Goal: Task Accomplishment & Management: Manage account settings

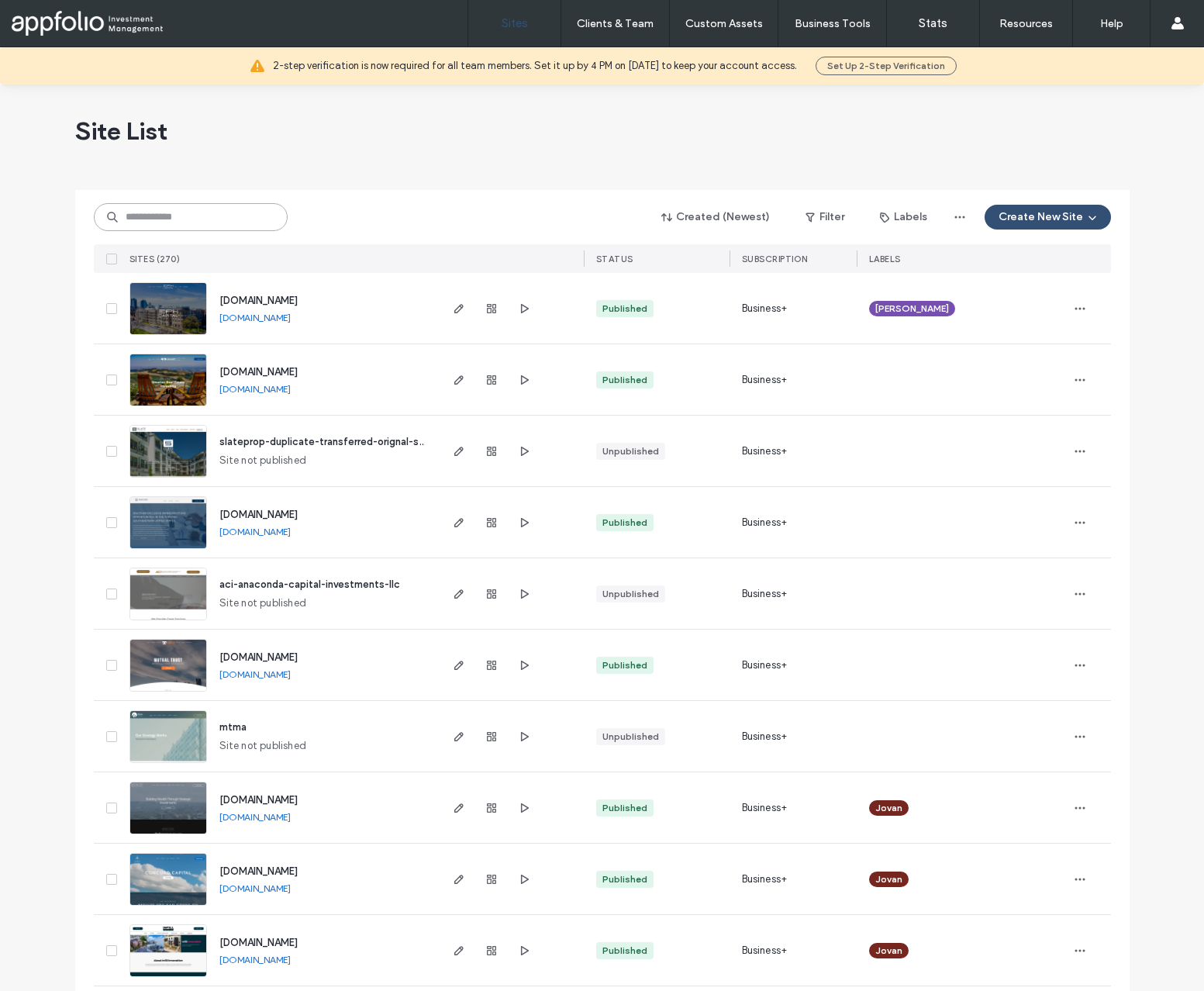
click at [186, 219] on input at bounding box center [191, 217] width 194 height 28
paste input "**********"
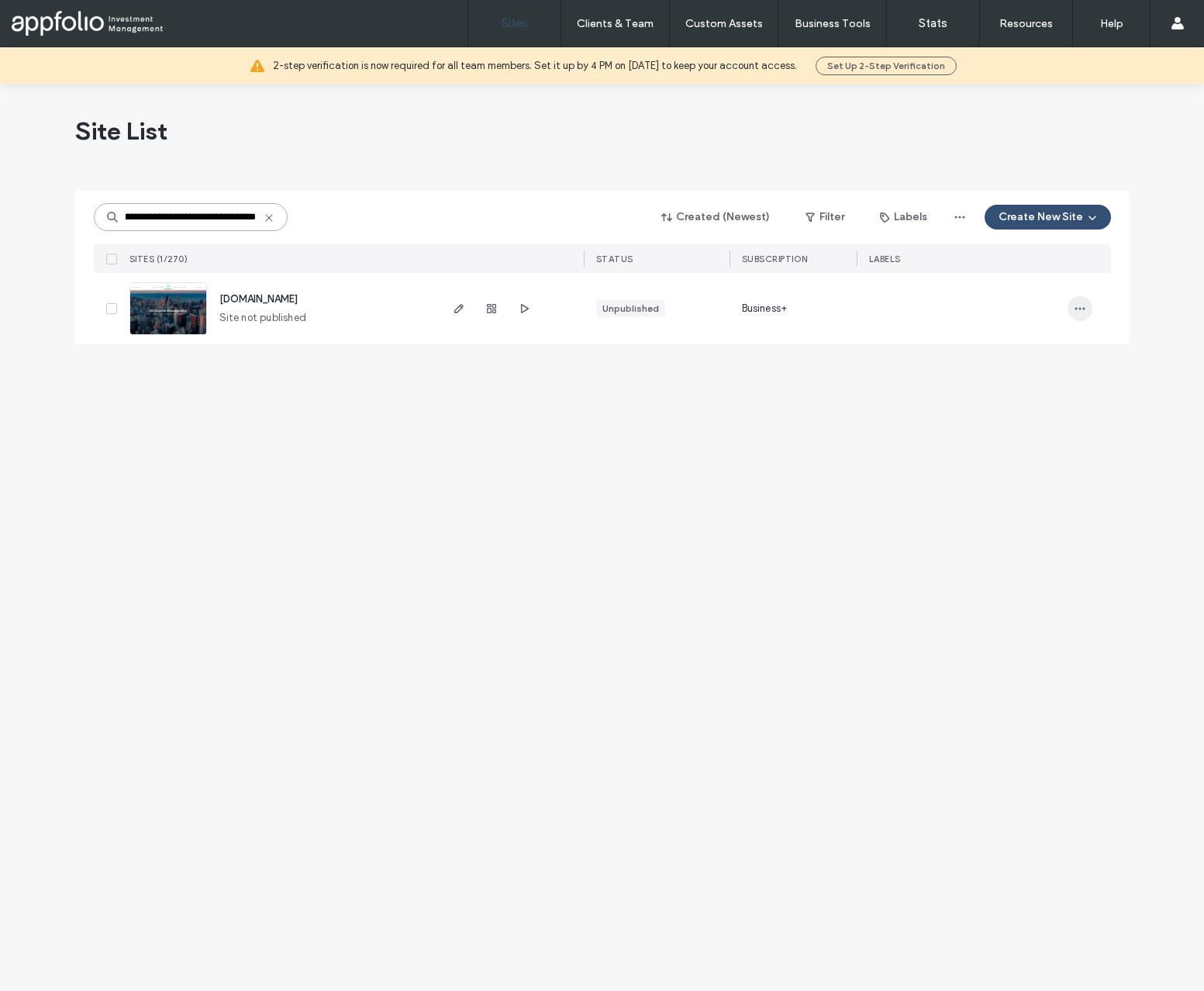
type input "**********"
click at [1078, 309] on icon "button" at bounding box center [1080, 309] width 12 height 12
click at [1025, 437] on span "Assign Label" at bounding box center [1011, 437] width 57 height 15
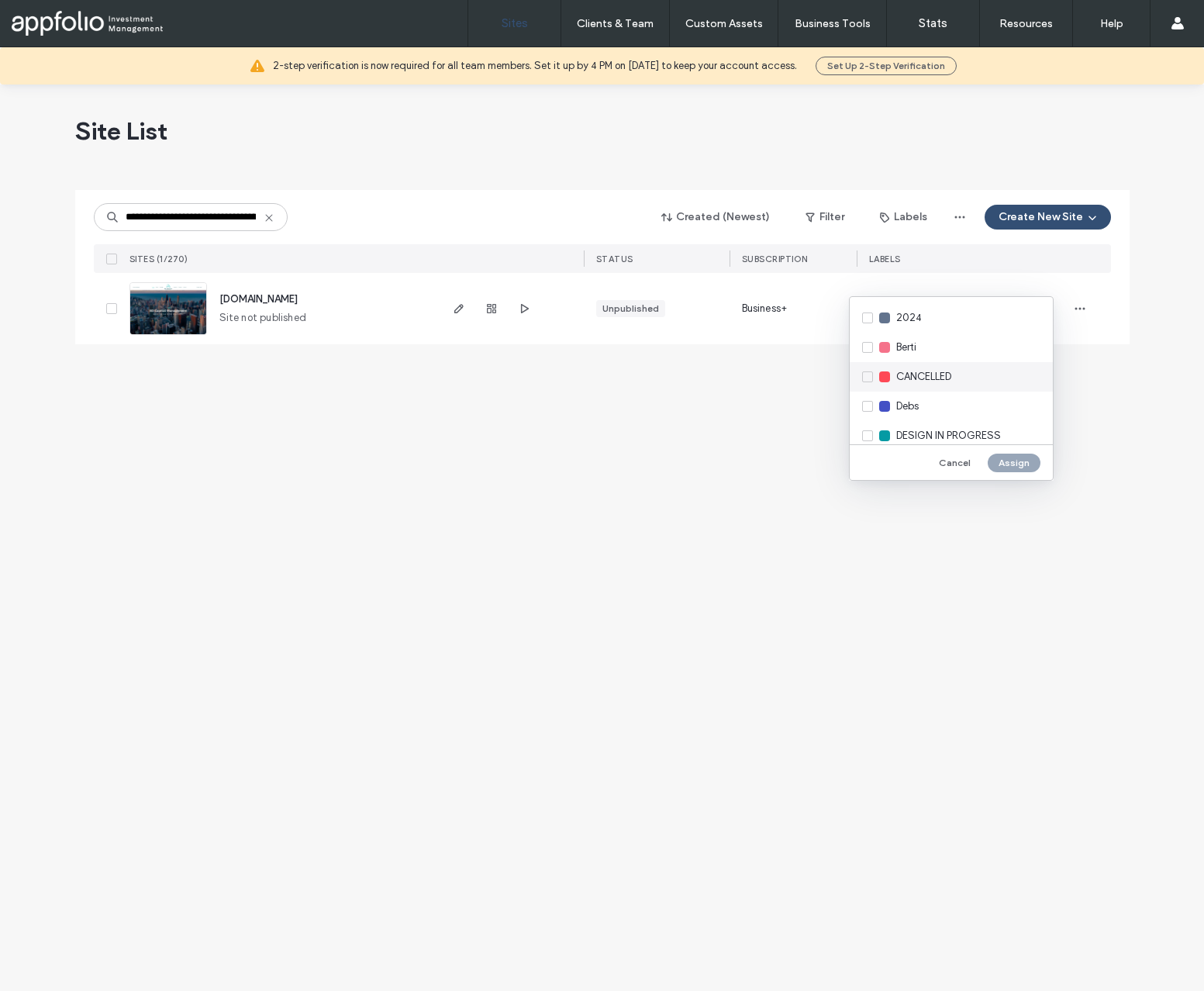
click at [936, 372] on span "CANCELLED" at bounding box center [924, 377] width 55 height 15
click at [1015, 462] on button "Assign" at bounding box center [1014, 463] width 52 height 19
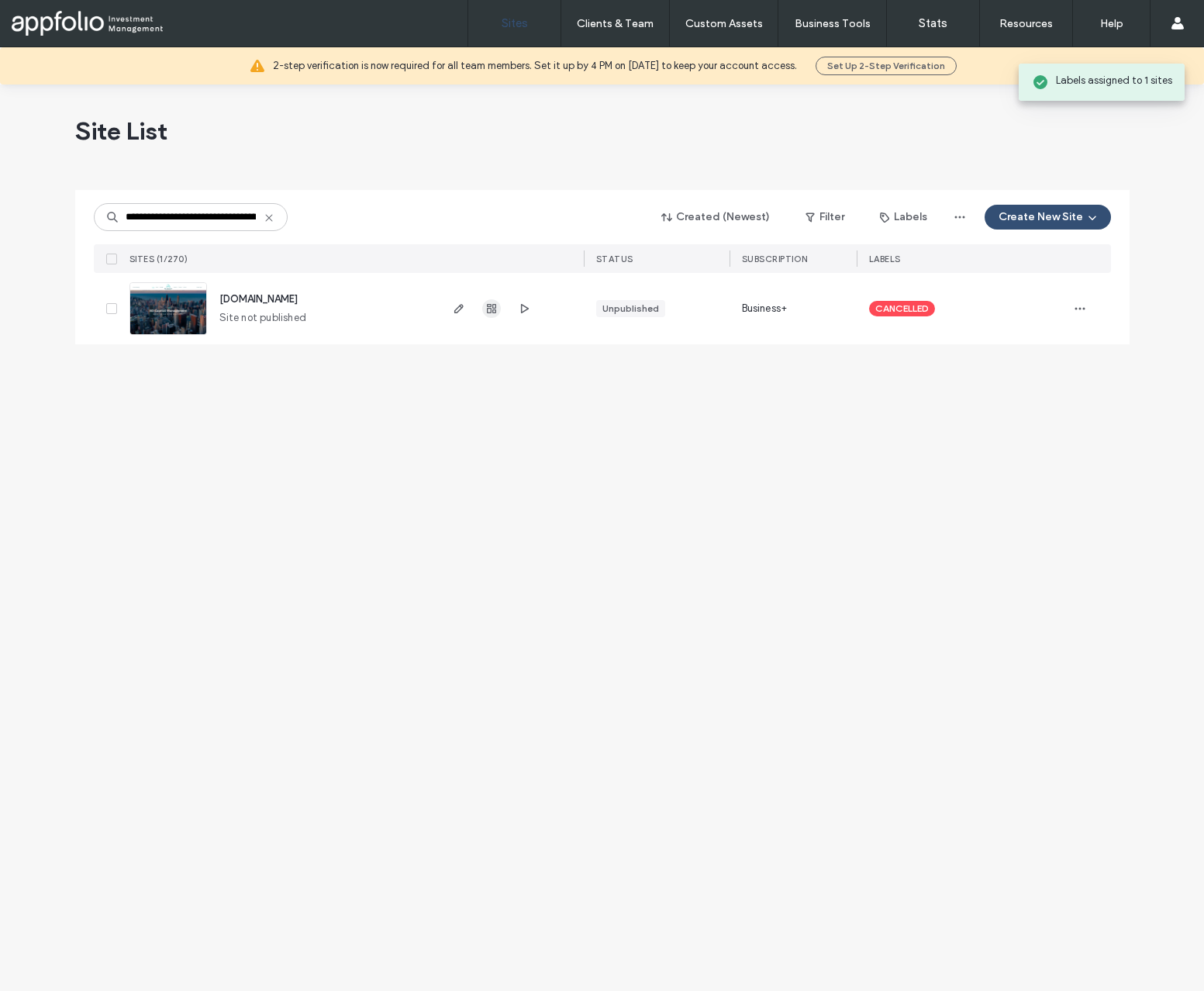
click at [490, 311] on use "button" at bounding box center [492, 309] width 9 height 9
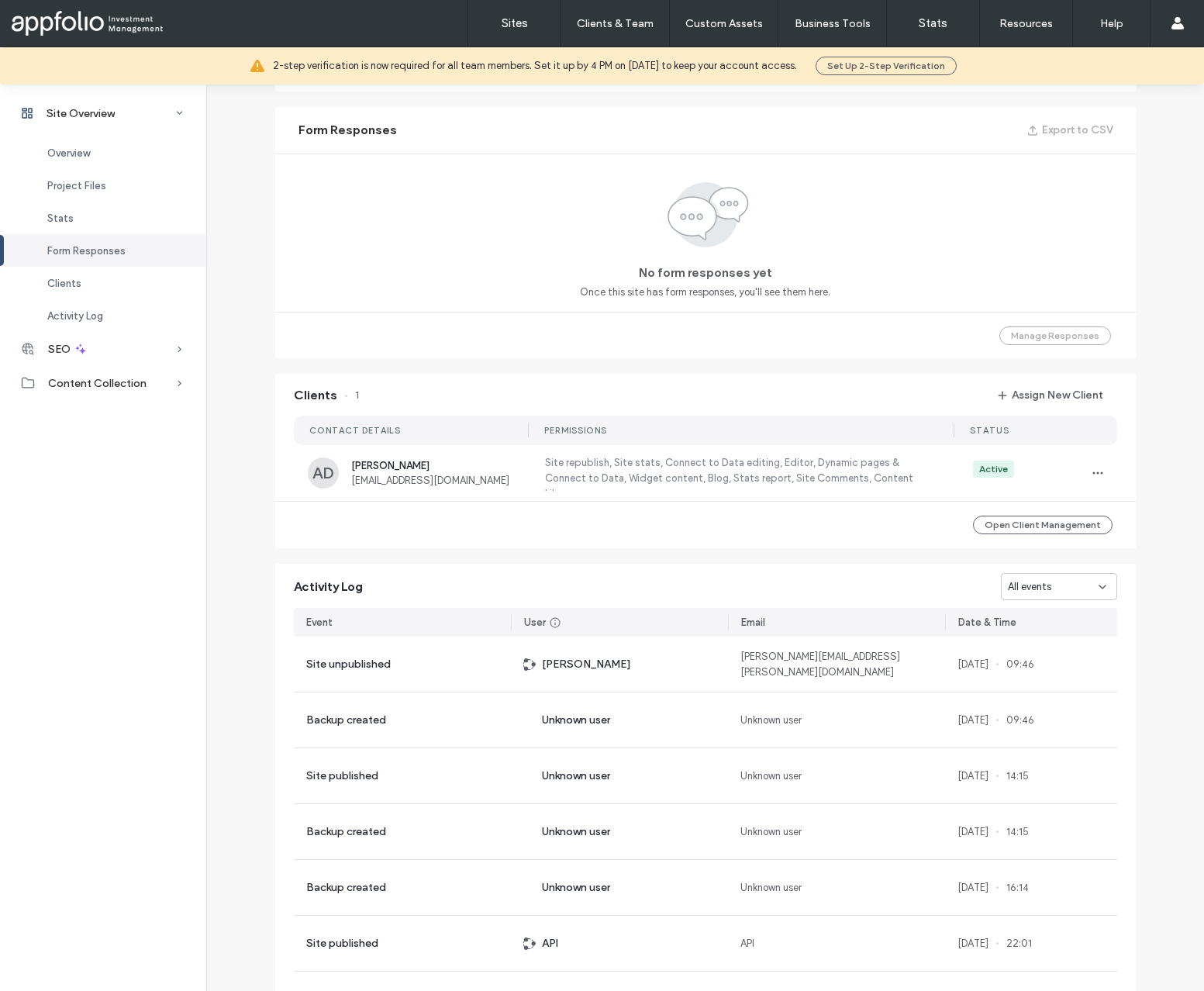
scroll to position [949, 0]
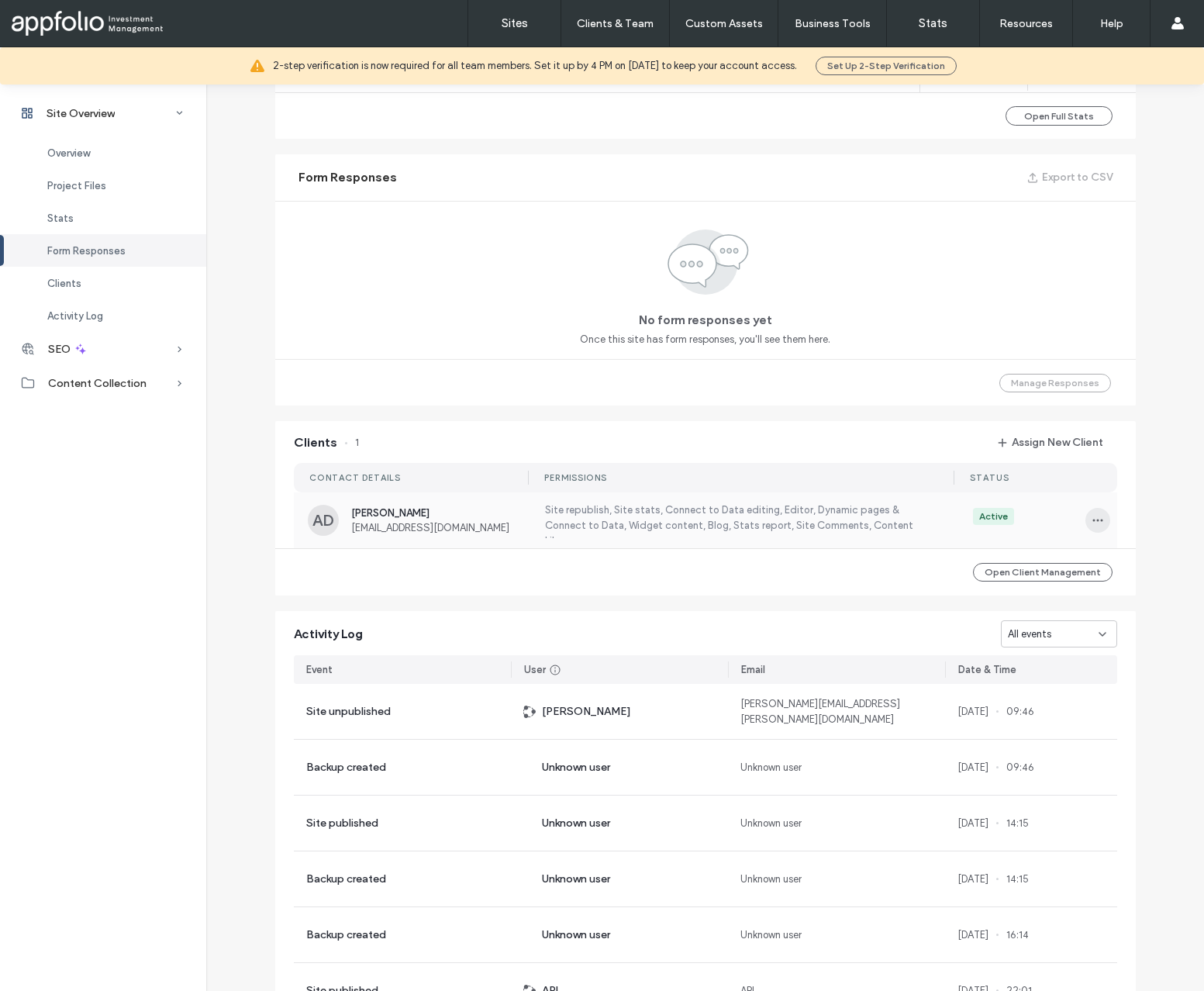
click at [1099, 523] on span "button" at bounding box center [1097, 520] width 25 height 25
click at [1024, 645] on span "Unassign Client" at bounding box center [1034, 649] width 72 height 15
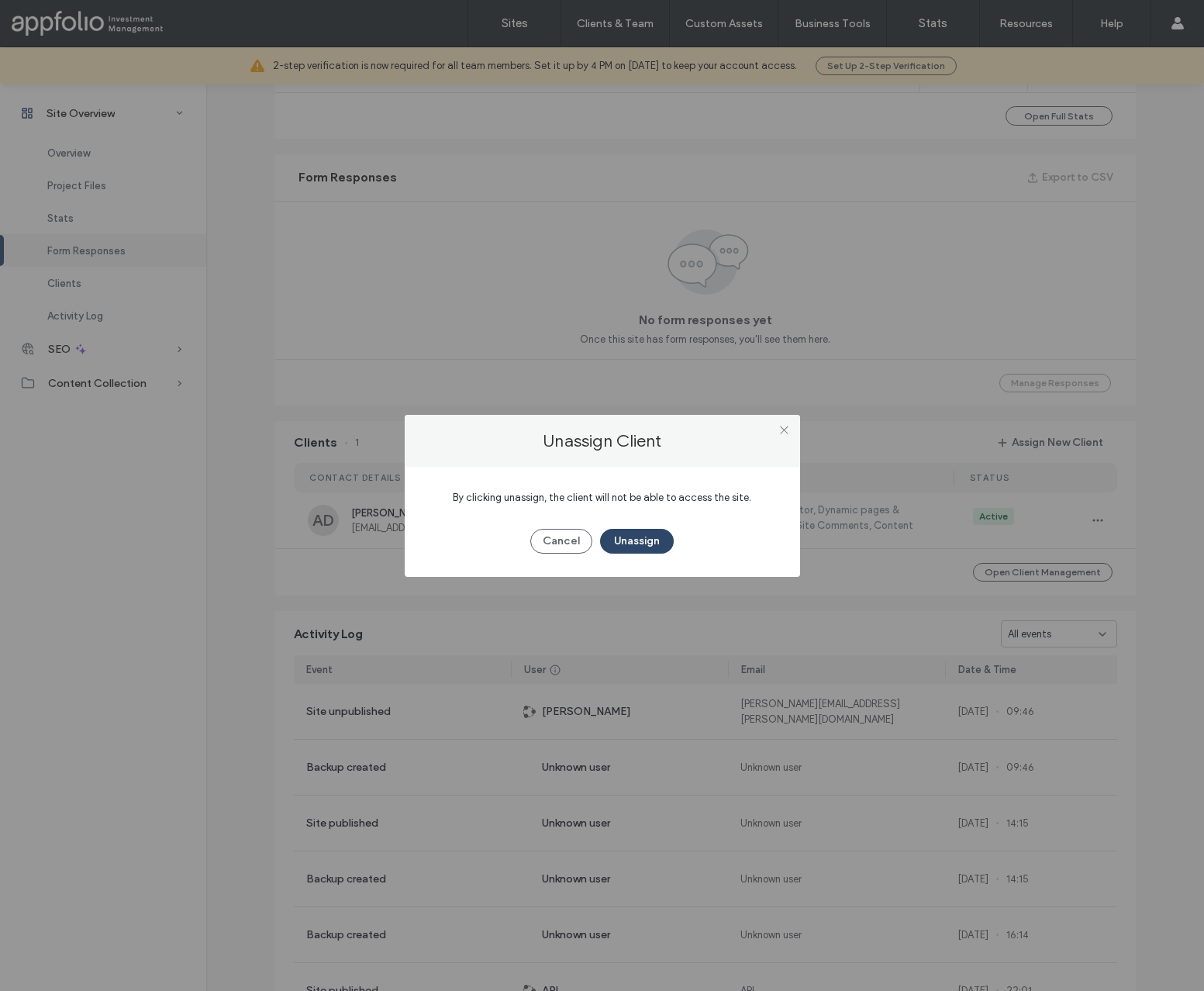
click at [634, 544] on button "Unassign" at bounding box center [637, 541] width 74 height 25
